Goal: Use online tool/utility: Utilize a website feature to perform a specific function

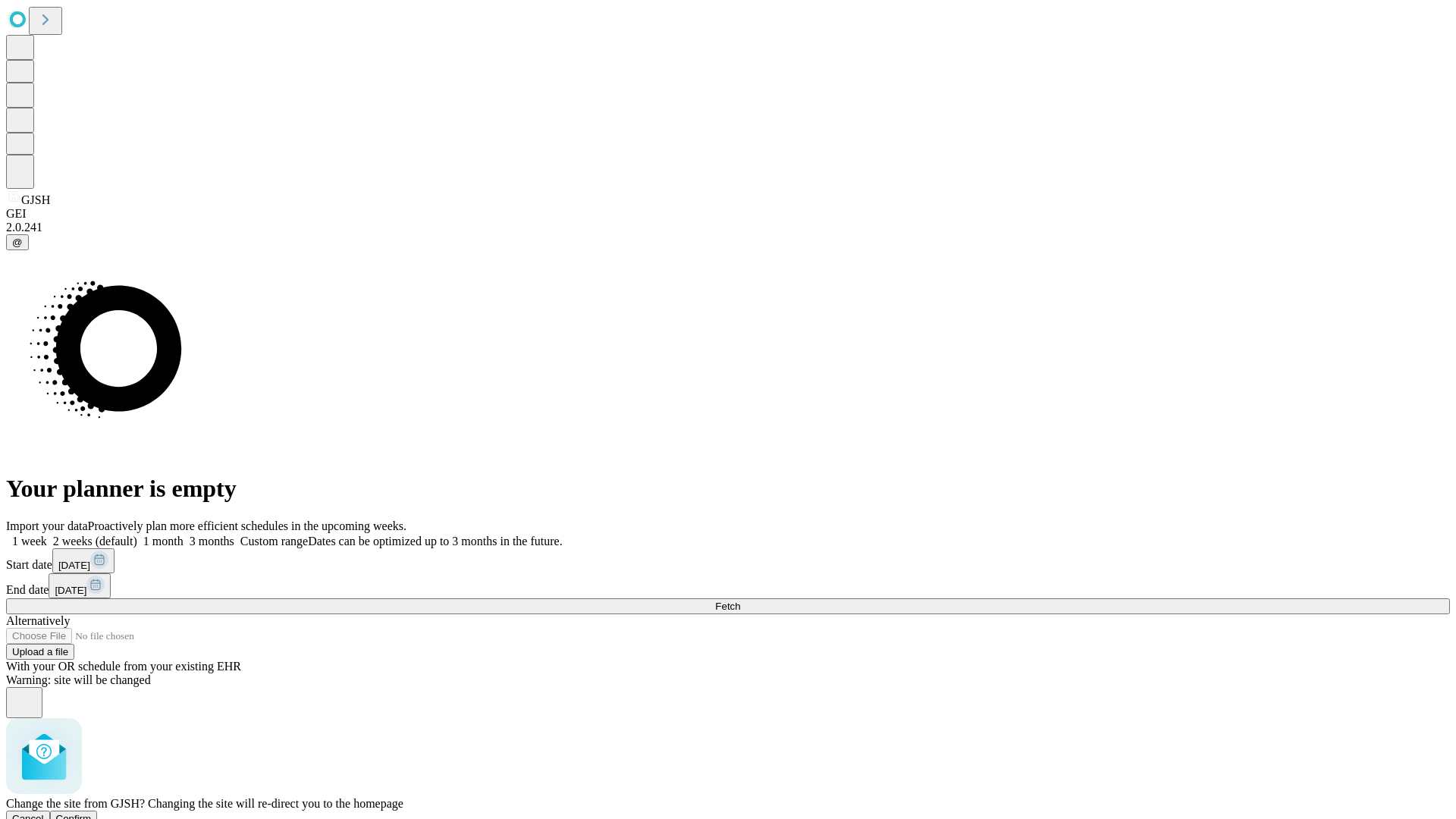
click at [92, 813] on span "Confirm" at bounding box center [74, 818] width 35 height 11
click at [138, 534] on label "2 weeks (default)" at bounding box center [92, 541] width 90 height 13
click at [740, 600] on span "Fetch" at bounding box center [727, 605] width 25 height 11
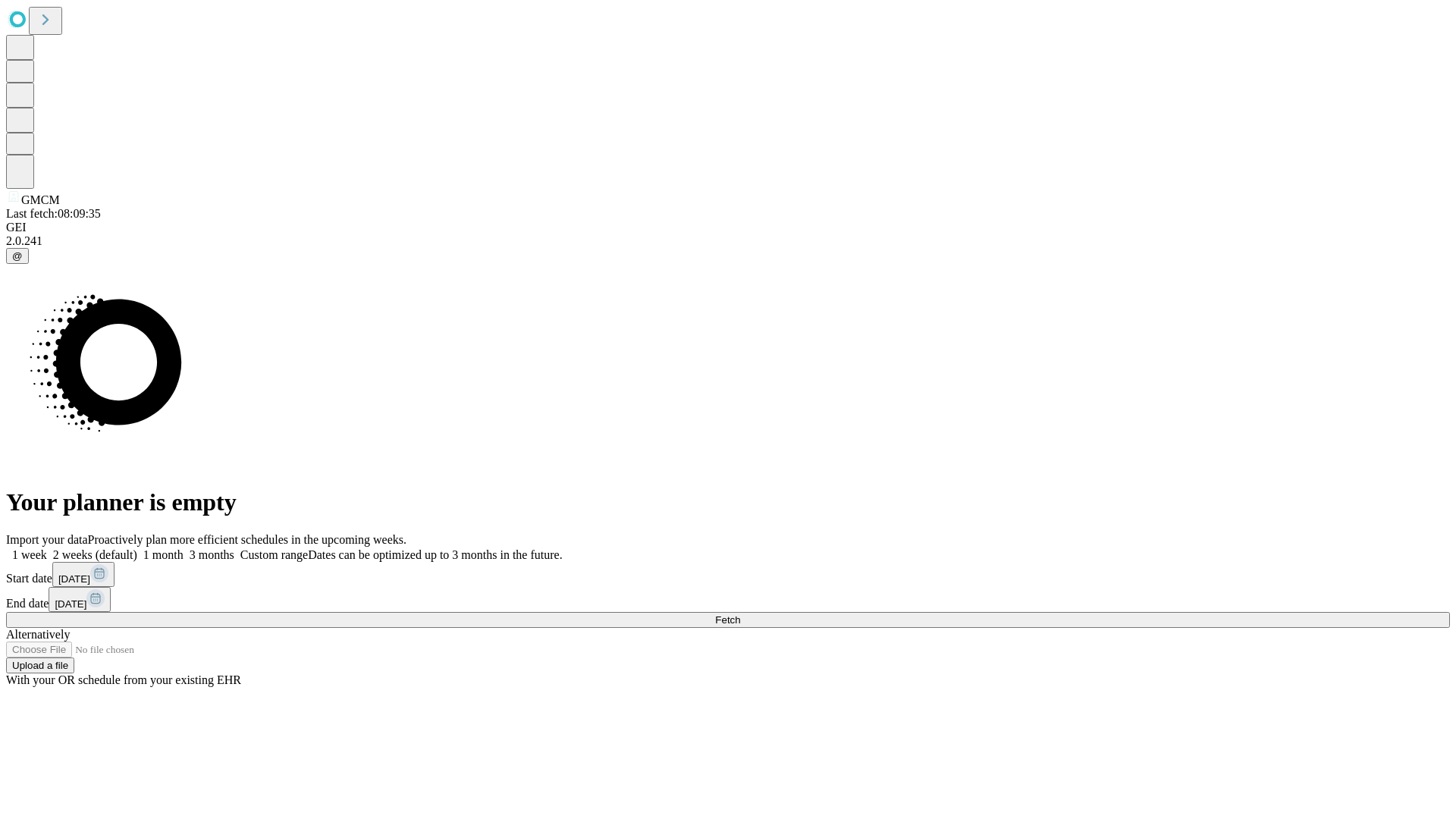
click at [138, 548] on label "2 weeks (default)" at bounding box center [92, 554] width 90 height 13
click at [740, 614] on span "Fetch" at bounding box center [727, 619] width 25 height 11
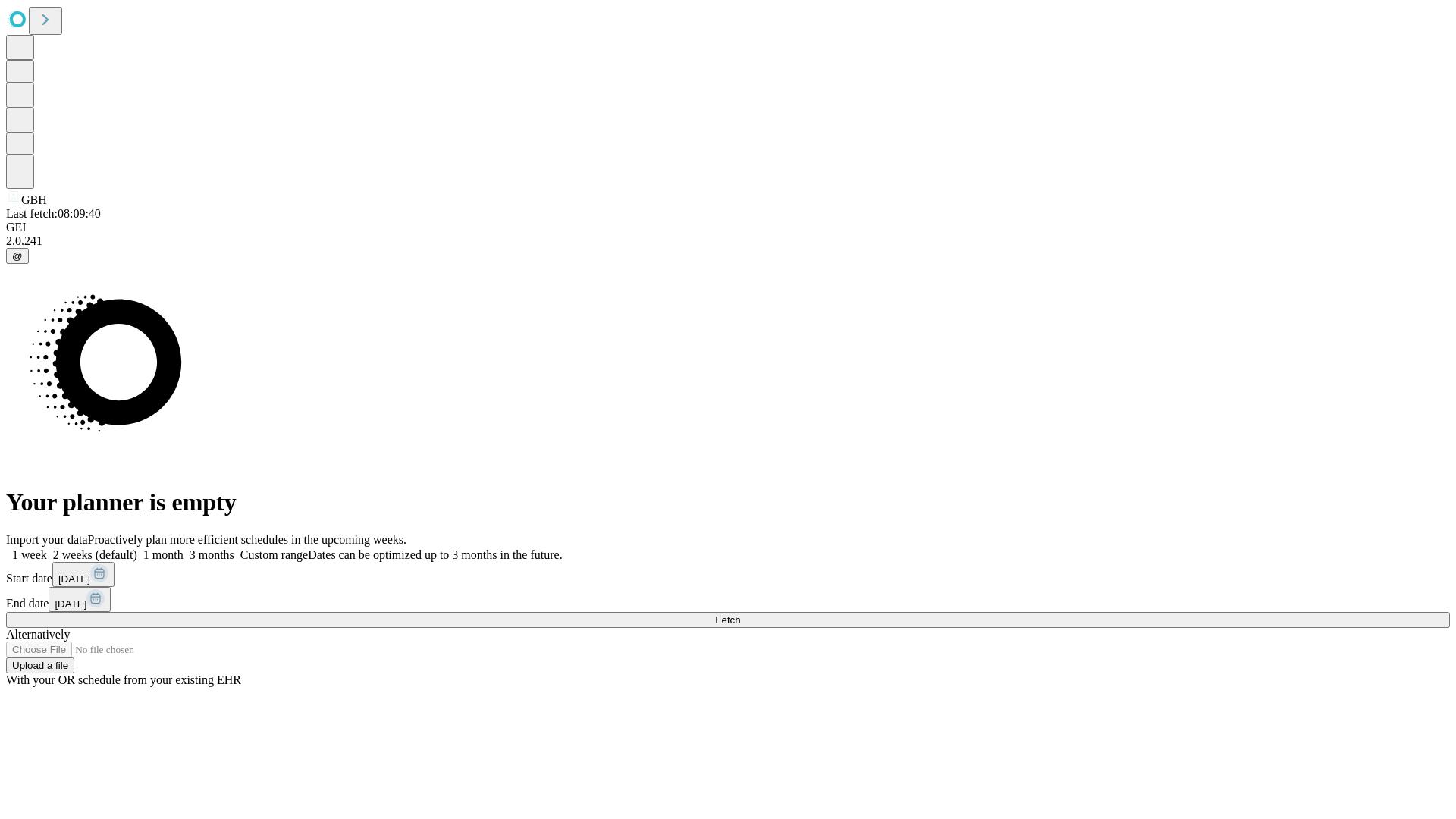
click at [138, 548] on label "2 weeks (default)" at bounding box center [92, 554] width 90 height 13
click at [740, 614] on span "Fetch" at bounding box center [727, 619] width 25 height 11
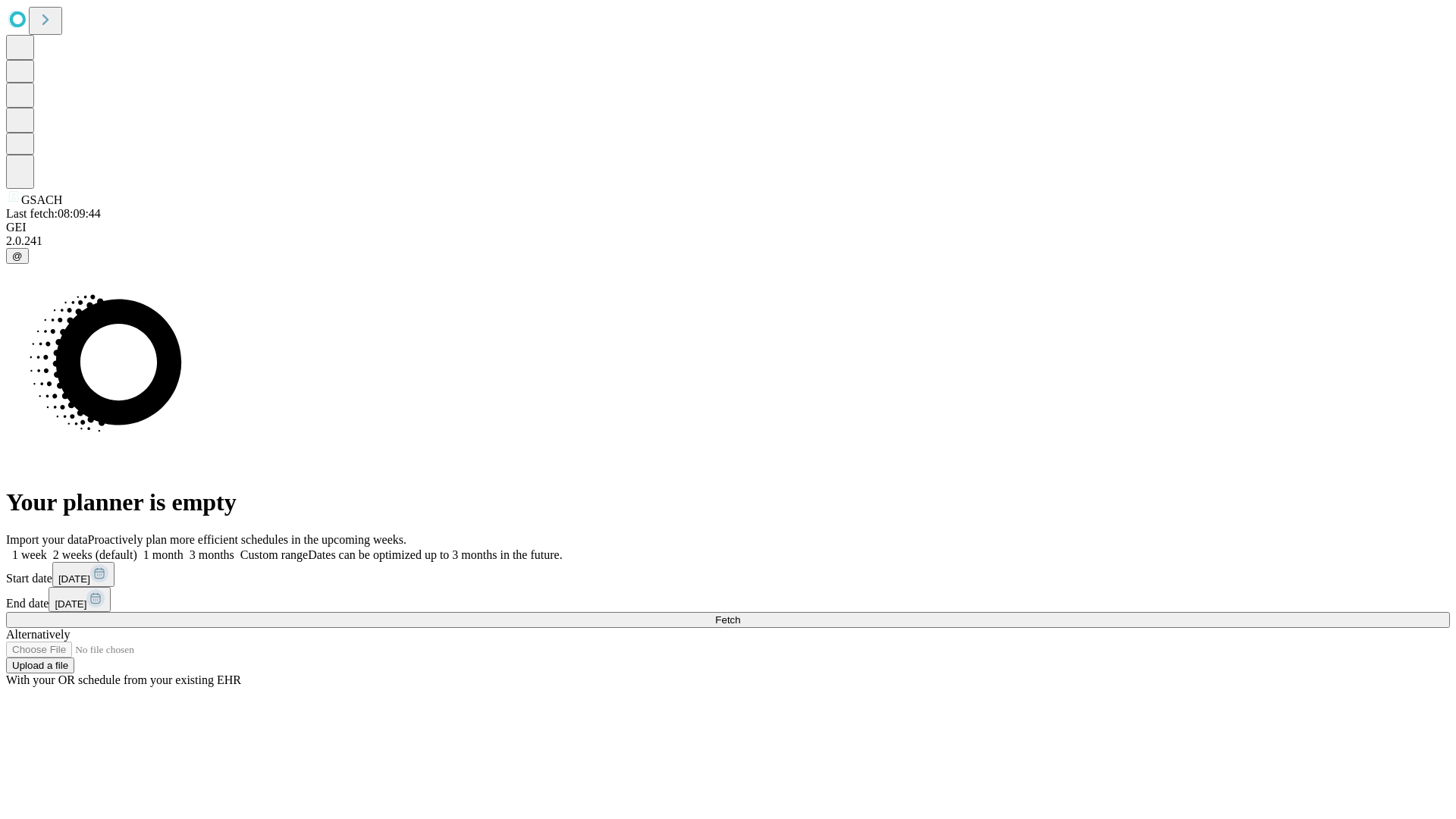
click at [138, 548] on label "2 weeks (default)" at bounding box center [92, 554] width 90 height 13
click at [740, 614] on span "Fetch" at bounding box center [727, 619] width 25 height 11
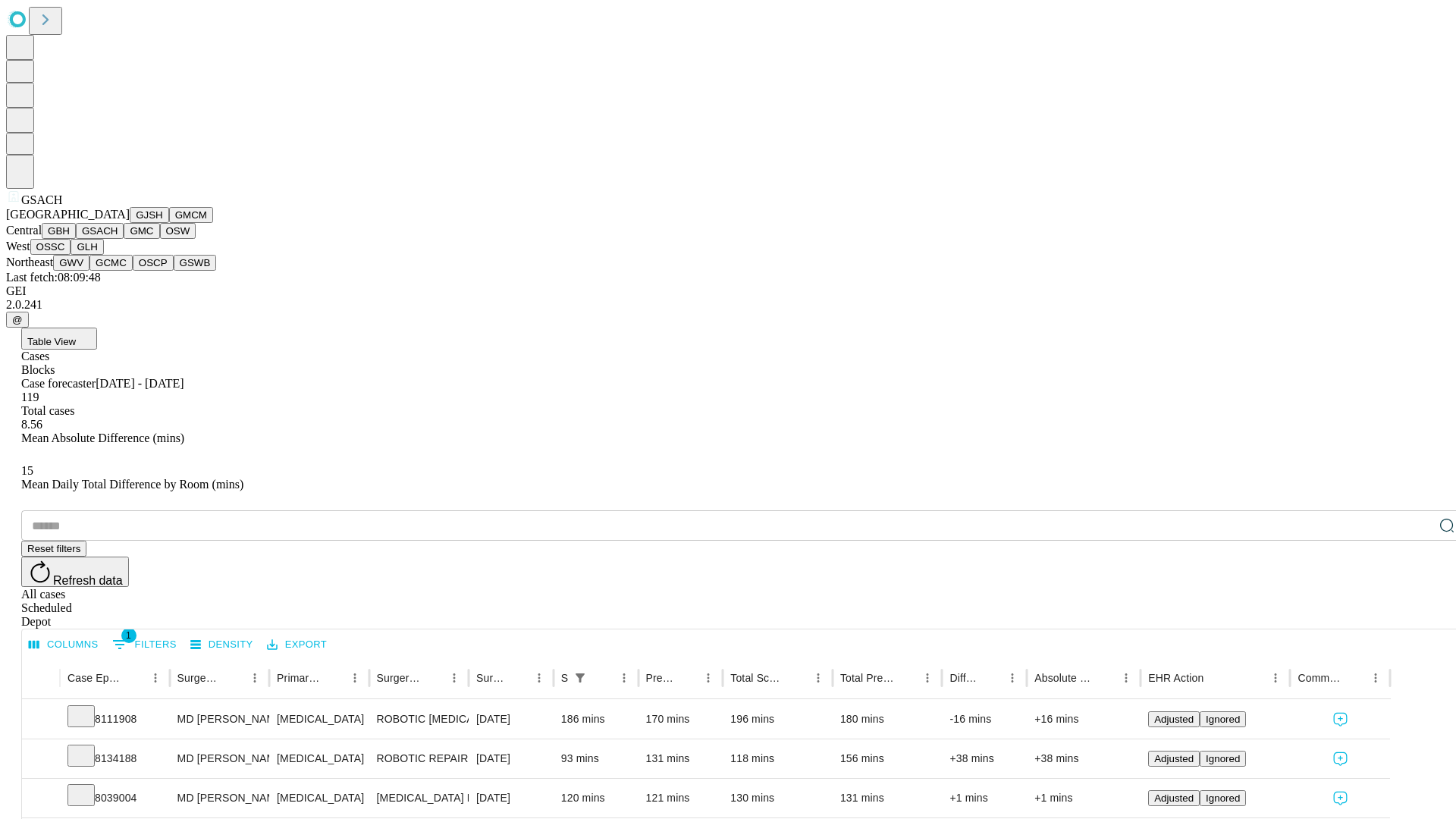
click at [124, 239] on button "GMC" at bounding box center [141, 231] width 35 height 16
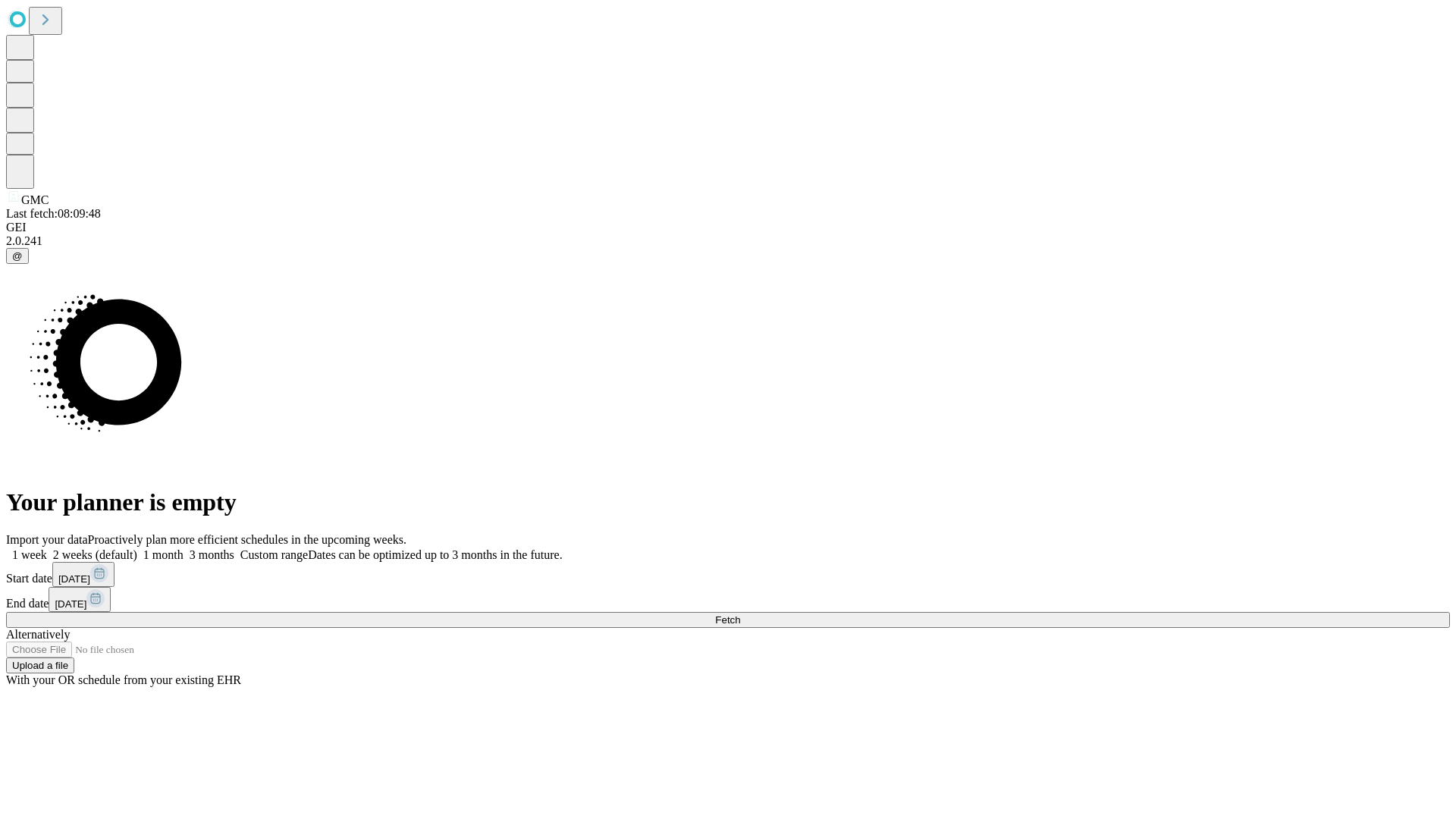
click at [138, 548] on label "2 weeks (default)" at bounding box center [92, 554] width 90 height 13
click at [740, 614] on span "Fetch" at bounding box center [727, 619] width 25 height 11
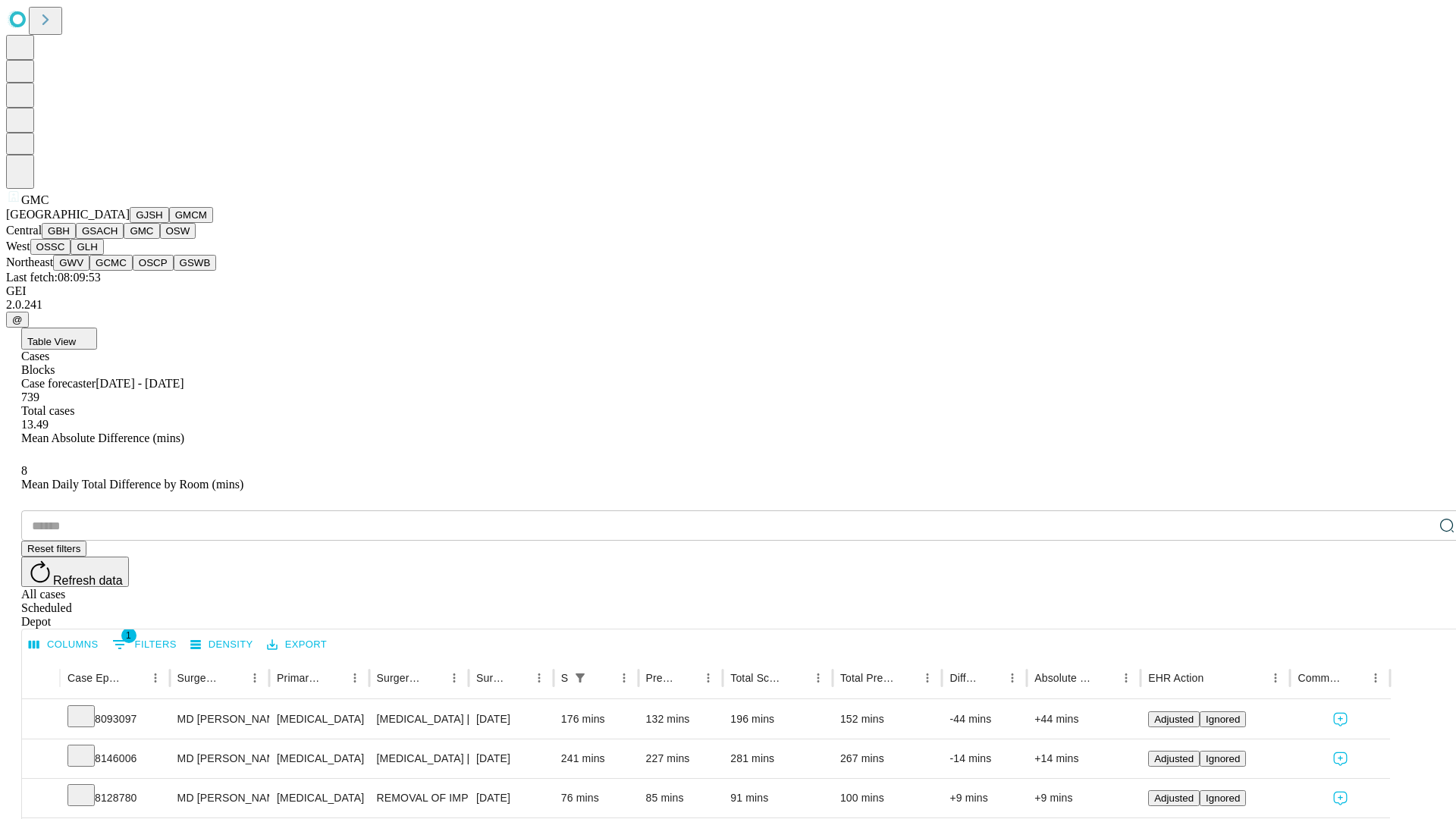
click at [160, 239] on button "OSW" at bounding box center [178, 231] width 36 height 16
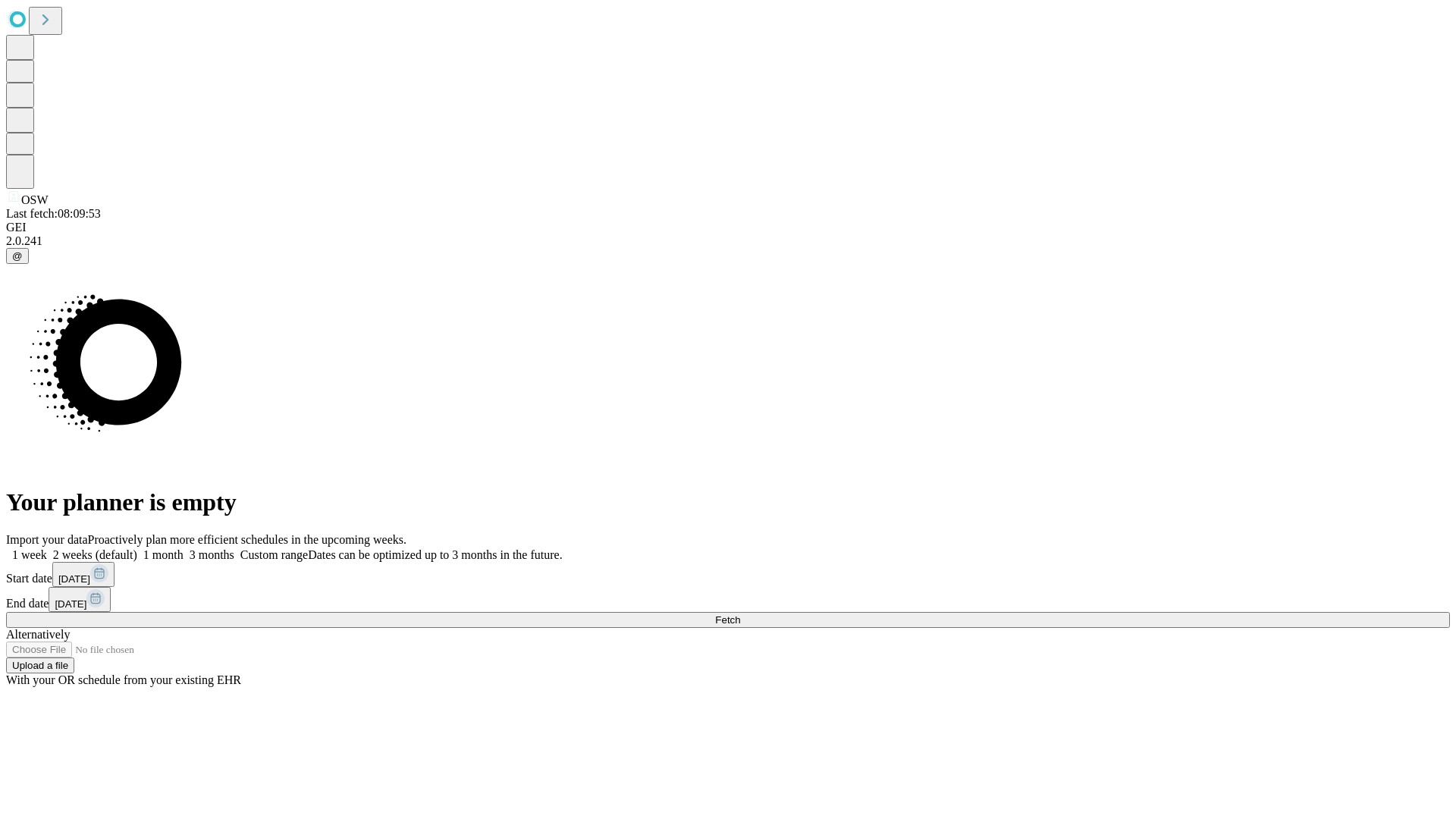
click at [138, 548] on label "2 weeks (default)" at bounding box center [92, 554] width 90 height 13
click at [740, 614] on span "Fetch" at bounding box center [727, 619] width 25 height 11
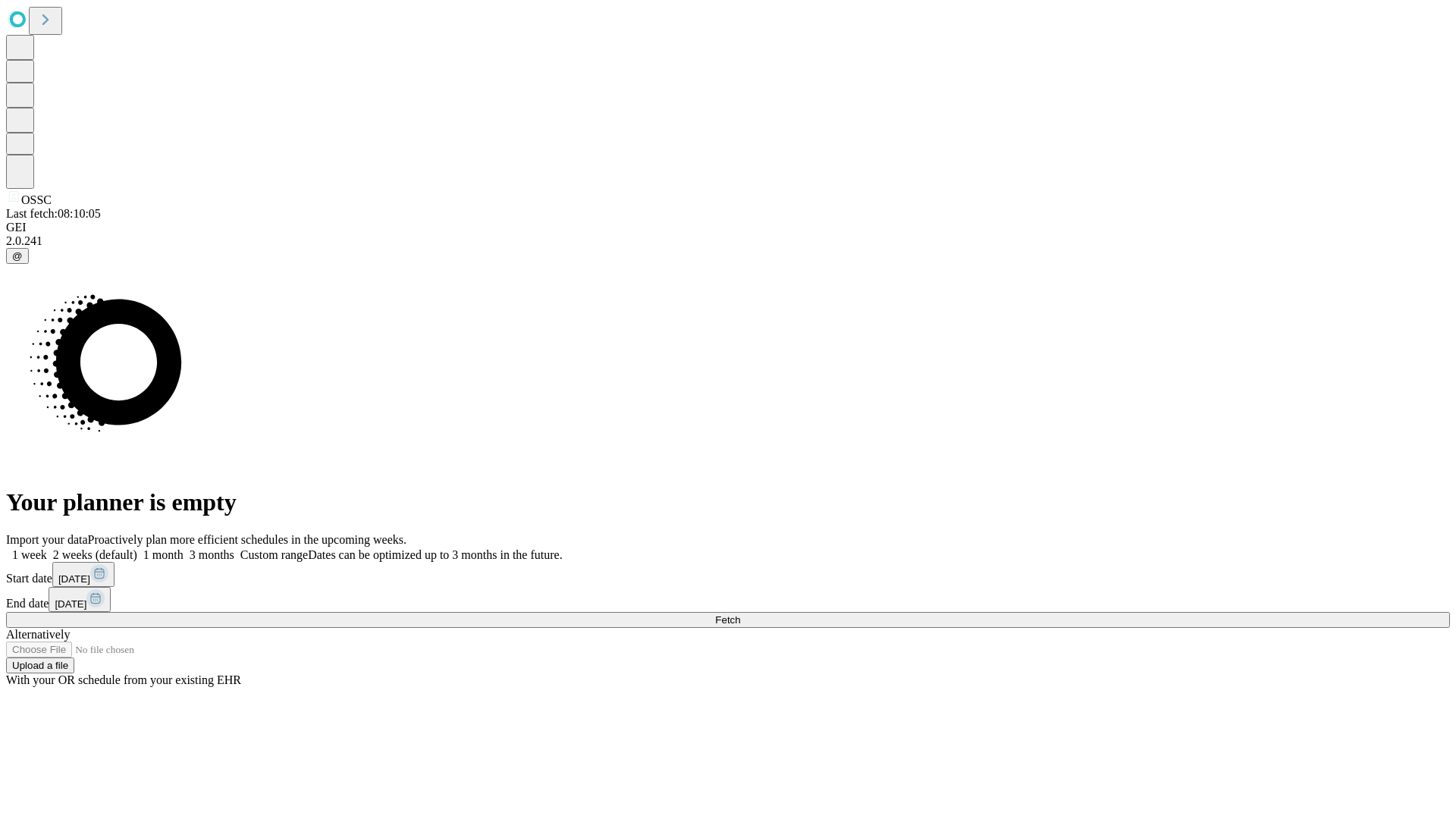
click at [138, 548] on label "2 weeks (default)" at bounding box center [92, 554] width 90 height 13
click at [740, 614] on span "Fetch" at bounding box center [727, 619] width 25 height 11
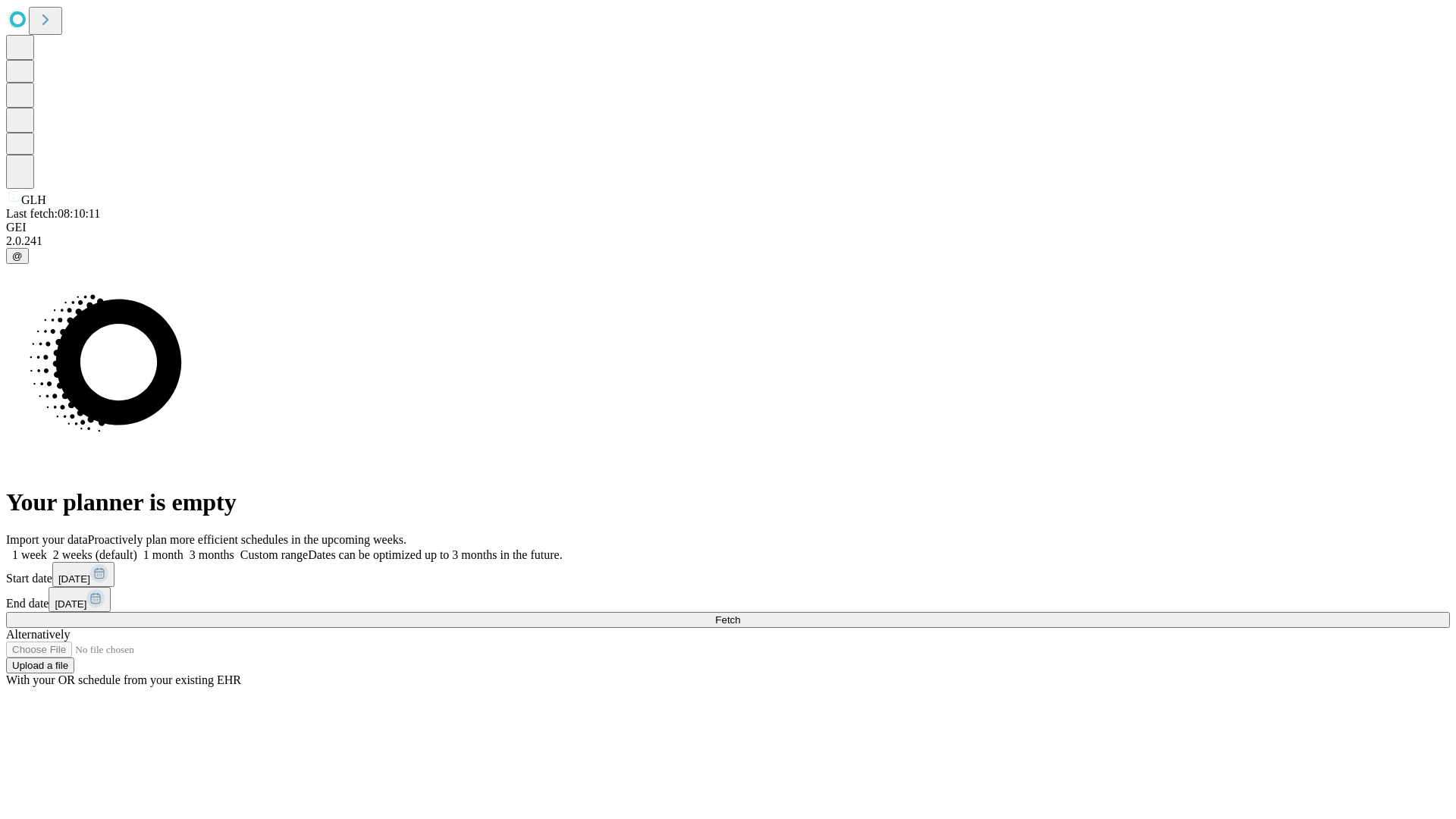
click at [138, 548] on label "2 weeks (default)" at bounding box center [92, 554] width 90 height 13
click at [740, 614] on span "Fetch" at bounding box center [727, 619] width 25 height 11
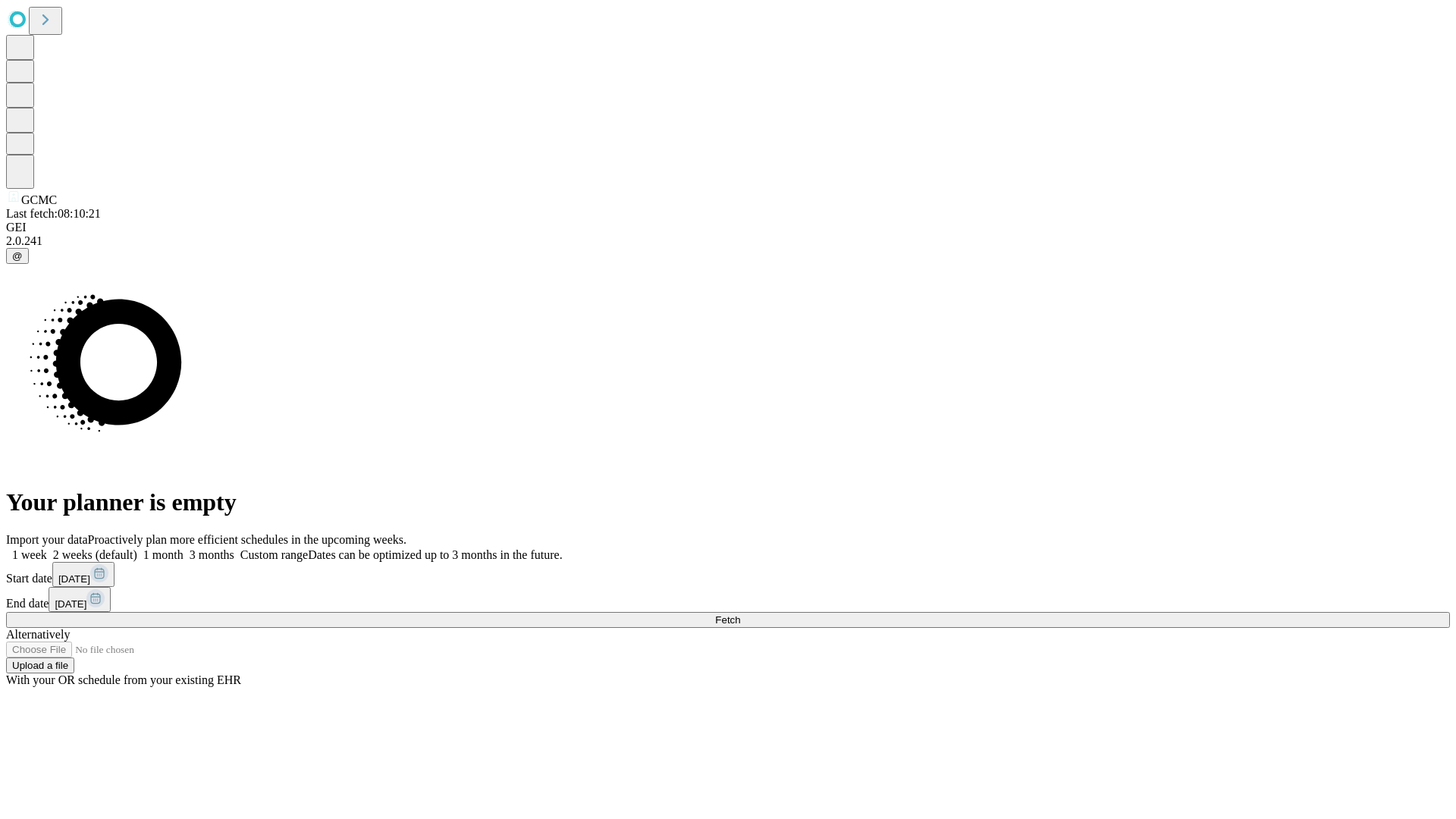
click at [740, 614] on span "Fetch" at bounding box center [727, 619] width 25 height 11
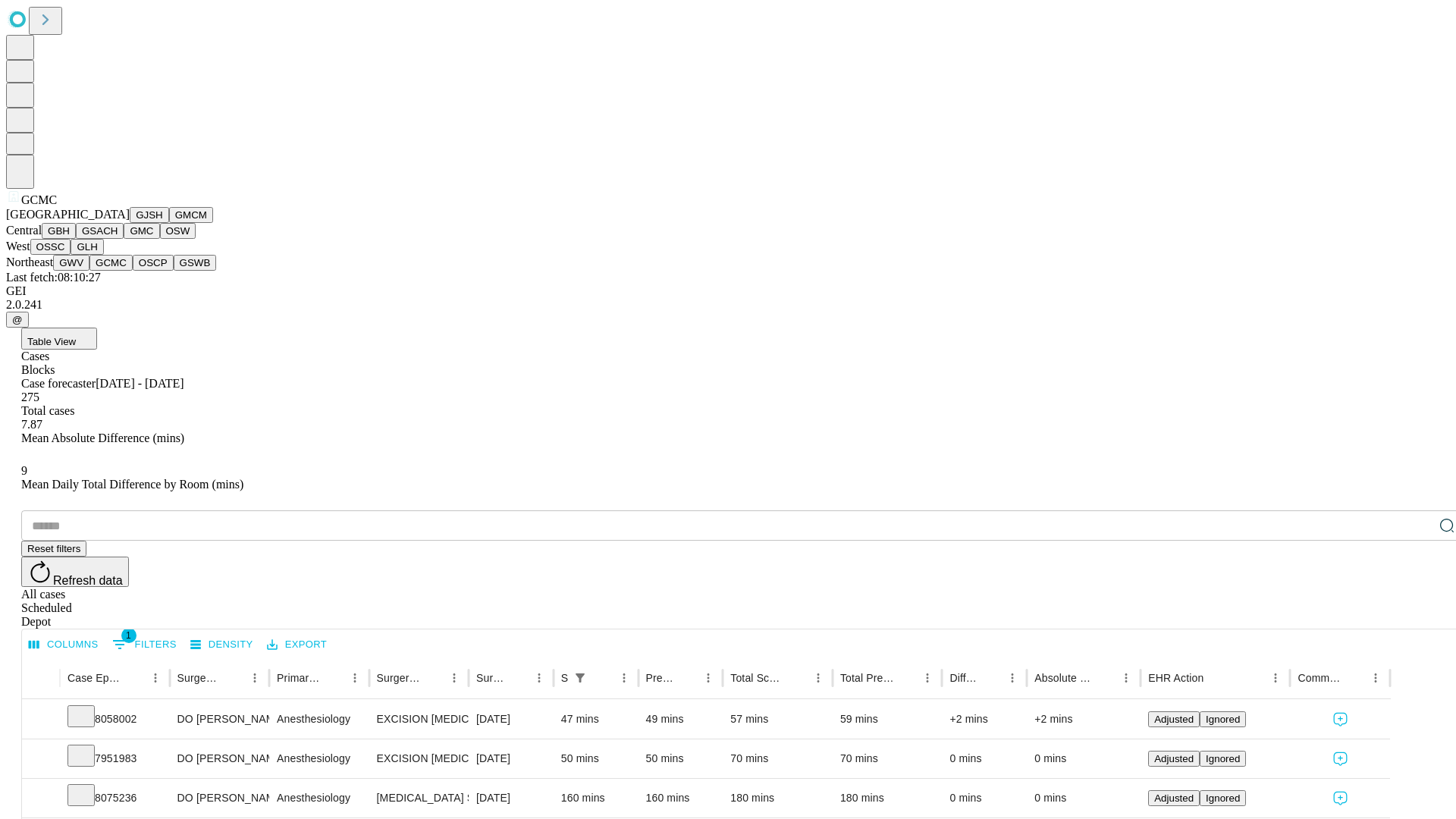
click at [132, 271] on button "OSCP" at bounding box center [152, 262] width 41 height 16
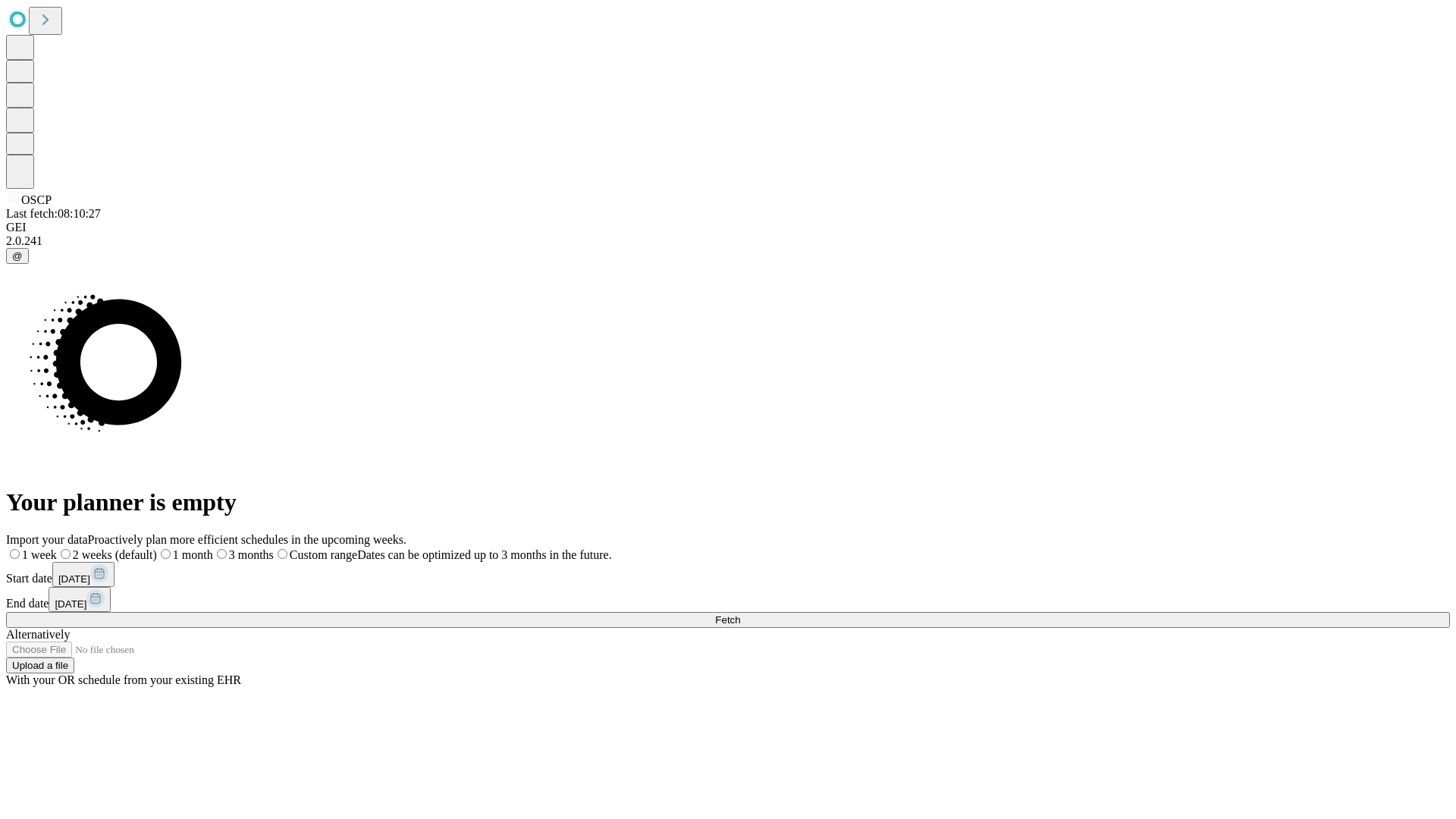
click at [157, 548] on label "2 weeks (default)" at bounding box center [107, 554] width 100 height 13
click at [740, 614] on span "Fetch" at bounding box center [727, 619] width 25 height 11
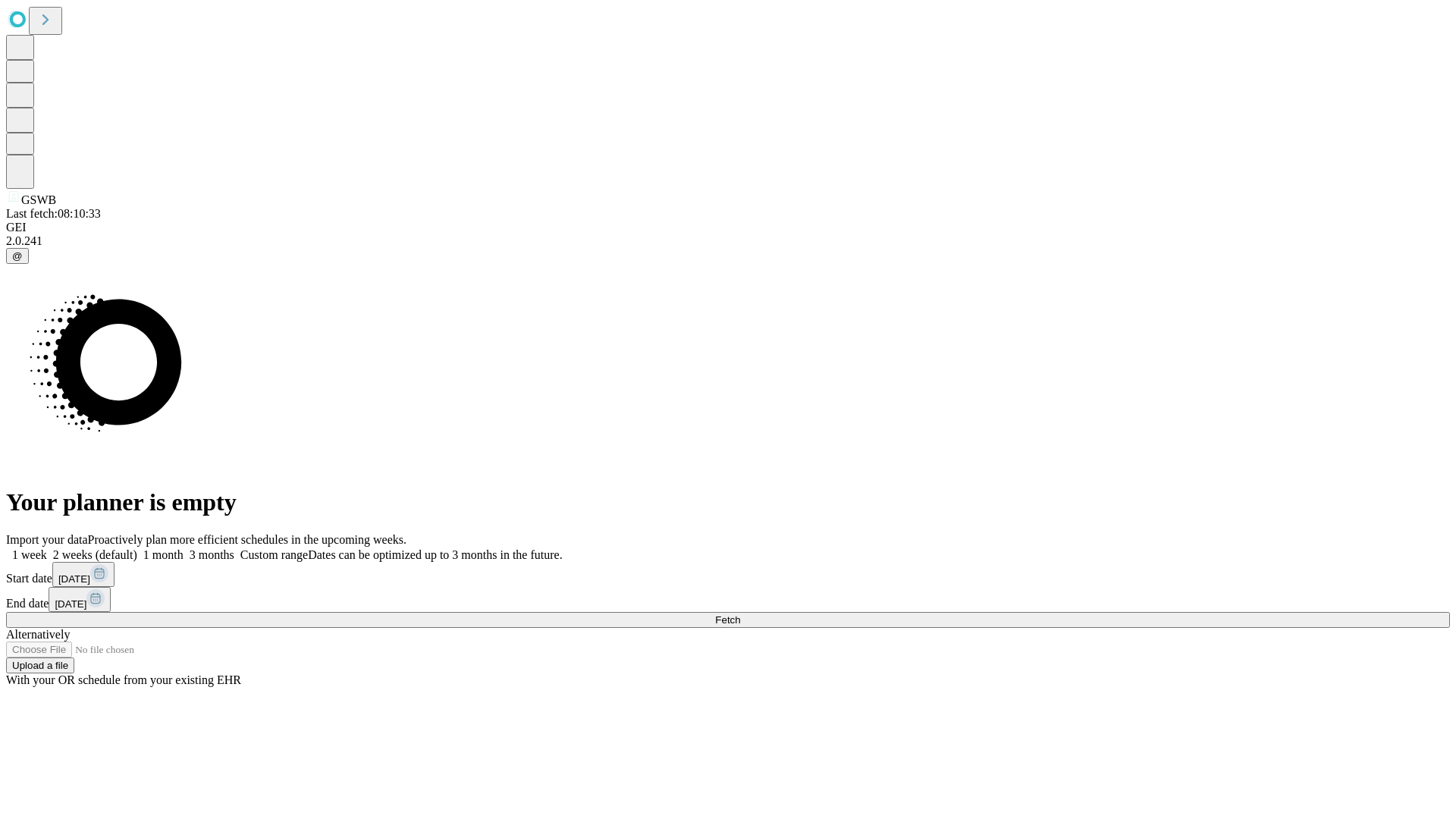
click at [138, 548] on label "2 weeks (default)" at bounding box center [92, 554] width 90 height 13
click at [740, 614] on span "Fetch" at bounding box center [727, 619] width 25 height 11
